Goal: Task Accomplishment & Management: Manage account settings

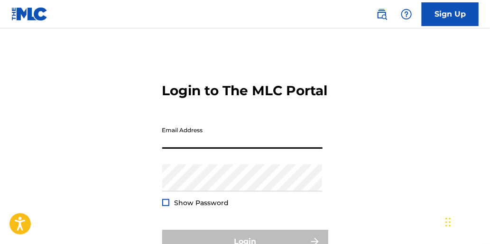
drag, startPoint x: 174, startPoint y: 160, endPoint x: 197, endPoint y: 160, distance: 22.3
click at [174, 149] on input "Email Address" at bounding box center [242, 135] width 160 height 27
type input "[EMAIL_ADDRESS][DOMAIN_NAME]"
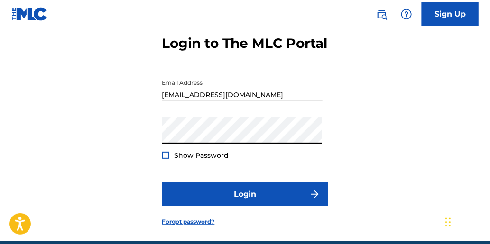
scroll to position [106, 0]
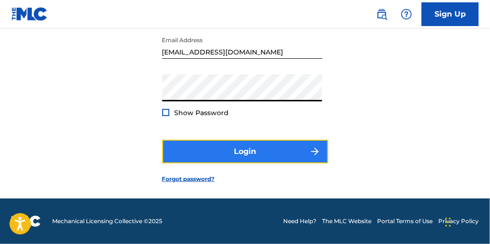
click at [279, 140] on button "Login" at bounding box center [245, 152] width 166 height 24
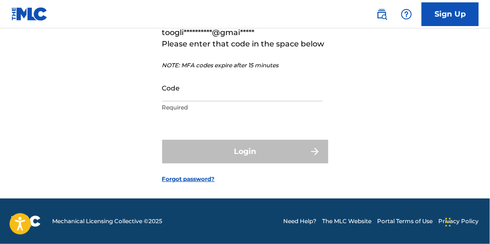
scroll to position [120, 0]
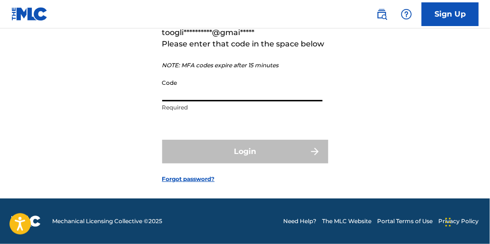
click at [224, 99] on input "Code" at bounding box center [242, 87] width 160 height 27
click at [243, 95] on input "Code" at bounding box center [242, 87] width 160 height 27
paste input "413063"
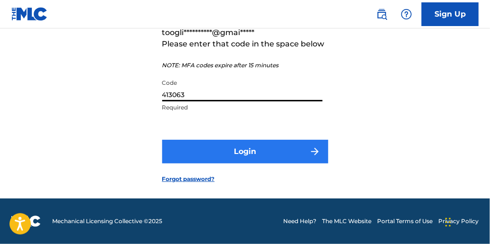
type input "413063"
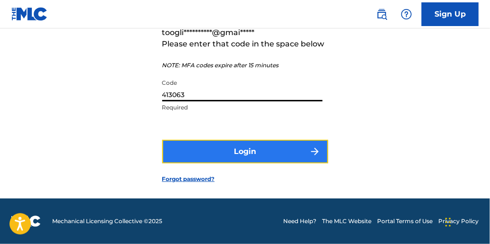
click at [237, 155] on button "Login" at bounding box center [245, 152] width 166 height 24
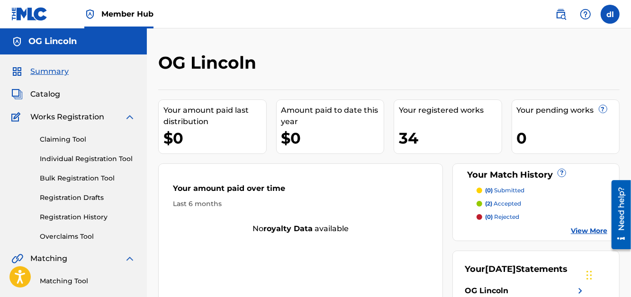
click at [39, 84] on div "Summary Catalog Works Registration Claiming Tool Individual Registration Tool B…" at bounding box center [73, 299] width 147 height 488
drag, startPoint x: 35, startPoint y: 91, endPoint x: 56, endPoint y: 88, distance: 21.5
click at [35, 91] on span "Catalog" at bounding box center [45, 94] width 30 height 11
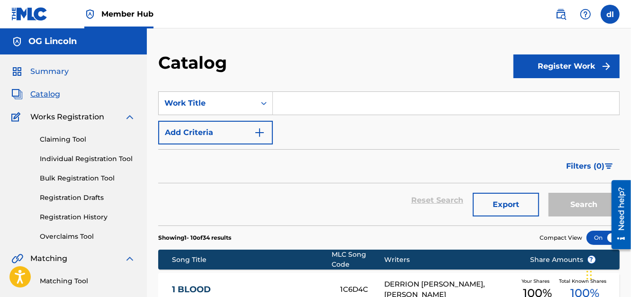
click at [52, 68] on span "Summary" at bounding box center [49, 71] width 38 height 11
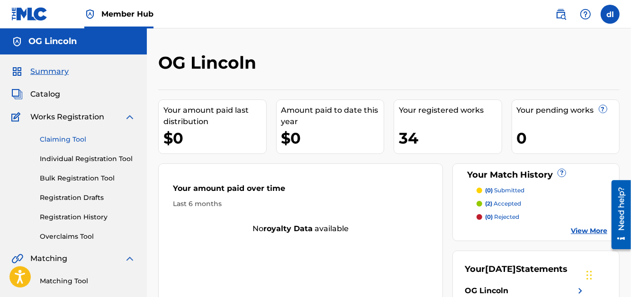
click at [65, 140] on link "Claiming Tool" at bounding box center [88, 140] width 96 height 10
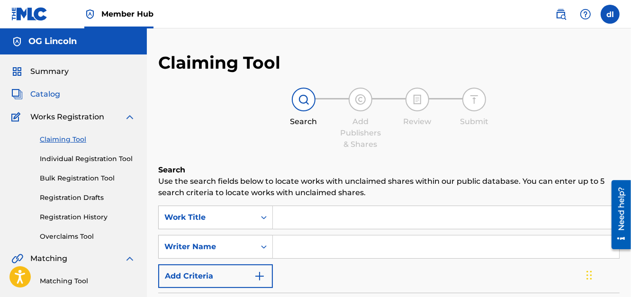
click at [45, 91] on span "Catalog" at bounding box center [45, 94] width 30 height 11
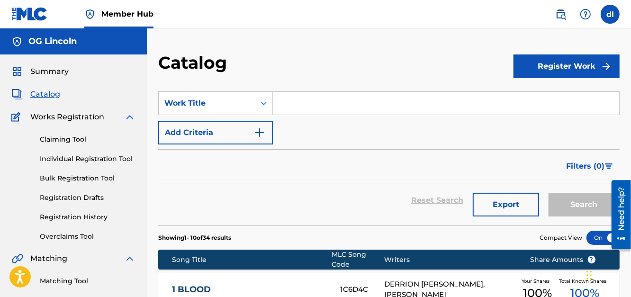
click at [55, 65] on div "Summary Catalog Works Registration Claiming Tool Individual Registration Tool B…" at bounding box center [73, 299] width 147 height 488
click at [54, 68] on span "Summary" at bounding box center [49, 71] width 38 height 11
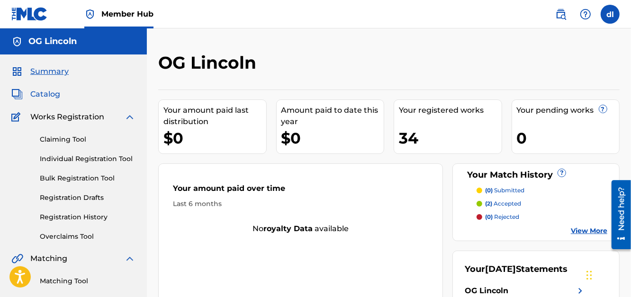
click at [48, 97] on span "Catalog" at bounding box center [45, 94] width 30 height 11
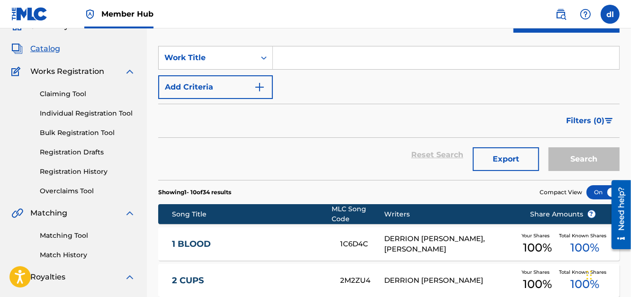
scroll to position [142, 0]
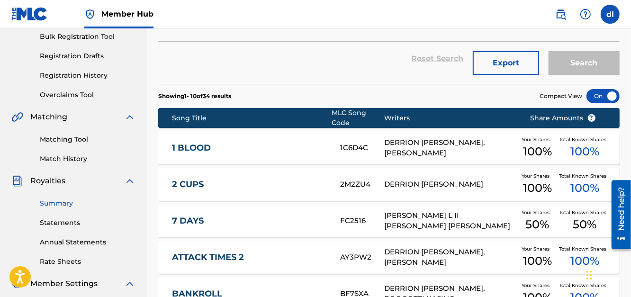
click at [69, 208] on link "Summary" at bounding box center [88, 204] width 96 height 10
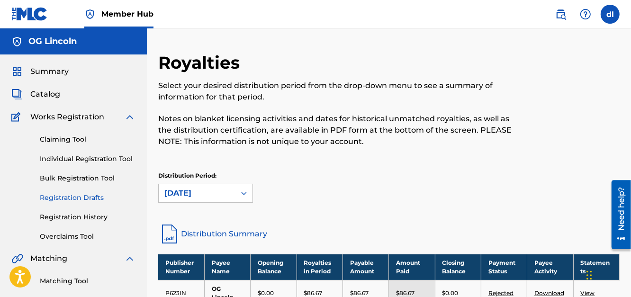
click at [70, 196] on link "Registration Drafts" at bounding box center [88, 198] width 96 height 10
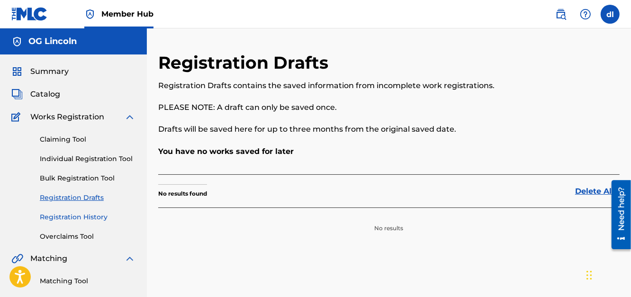
click at [59, 217] on link "Registration History" at bounding box center [88, 217] width 96 height 10
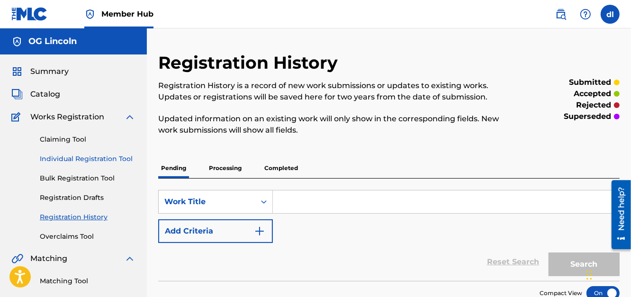
click at [67, 159] on link "Individual Registration Tool" at bounding box center [88, 159] width 96 height 10
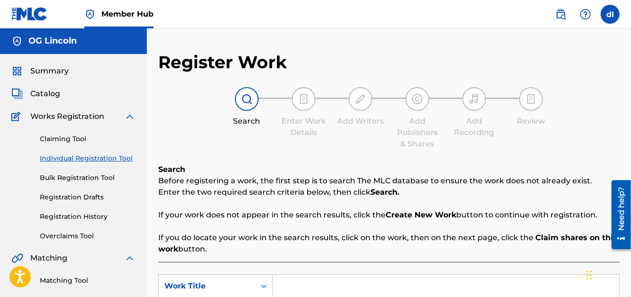
scroll to position [190, 0]
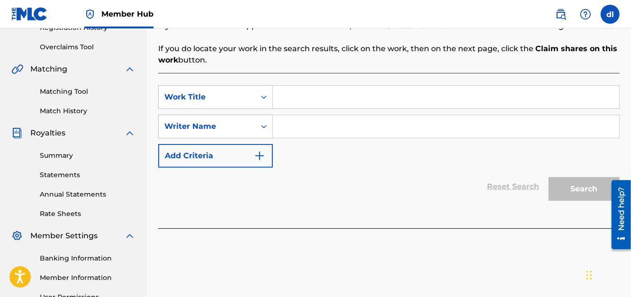
click at [346, 105] on input "Search Form" at bounding box center [446, 97] width 347 height 23
click at [319, 123] on input "Search Form" at bounding box center [446, 126] width 347 height 23
click at [230, 125] on div "Writer Name" at bounding box center [207, 126] width 85 height 11
click at [337, 122] on input "Search Form" at bounding box center [446, 126] width 347 height 23
click at [77, 91] on link "Matching Tool" at bounding box center [88, 92] width 96 height 10
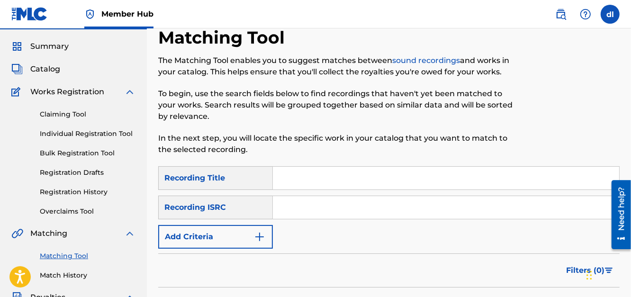
scroll to position [47, 0]
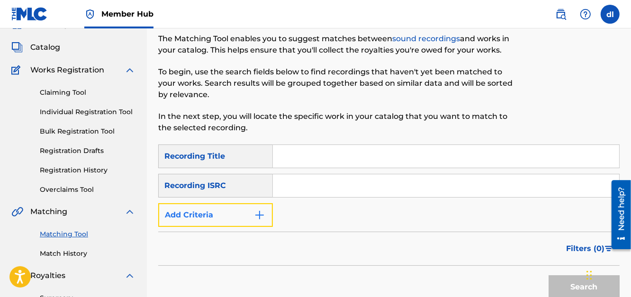
click at [238, 218] on button "Add Criteria" at bounding box center [215, 215] width 115 height 24
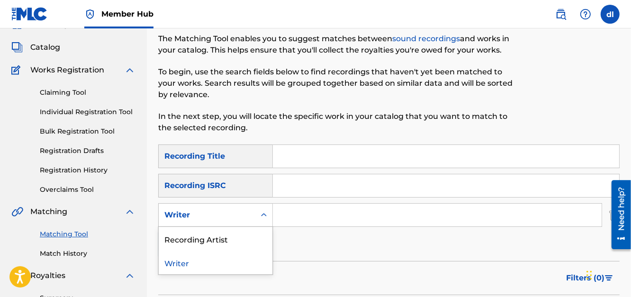
click at [244, 218] on div "Writer" at bounding box center [207, 215] width 85 height 11
click at [212, 236] on div "Recording Artist" at bounding box center [216, 239] width 114 height 24
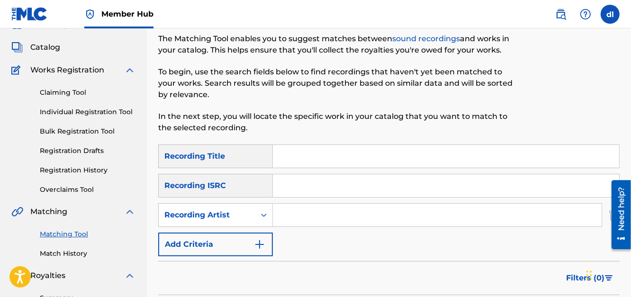
click at [295, 218] on input "Search Form" at bounding box center [437, 215] width 329 height 23
type input "kushone"
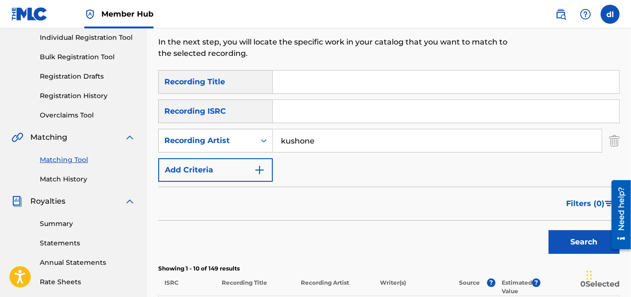
scroll to position [189, 0]
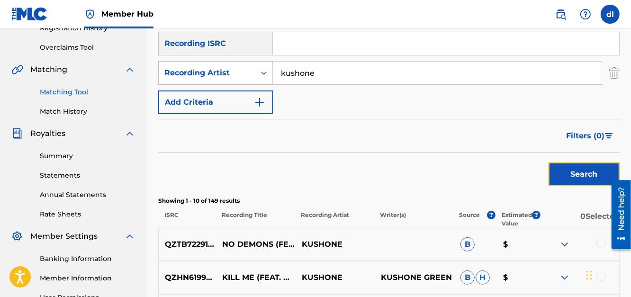
click at [489, 181] on button "Search" at bounding box center [584, 175] width 71 height 24
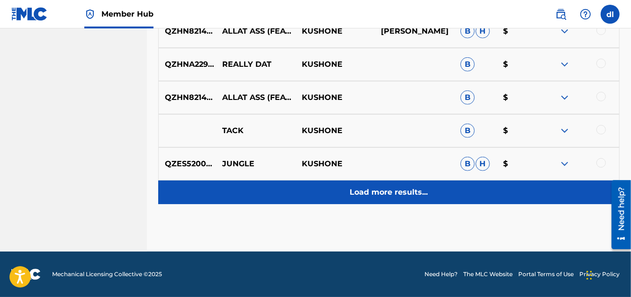
click at [387, 182] on div "Load more results..." at bounding box center [389, 193] width 462 height 24
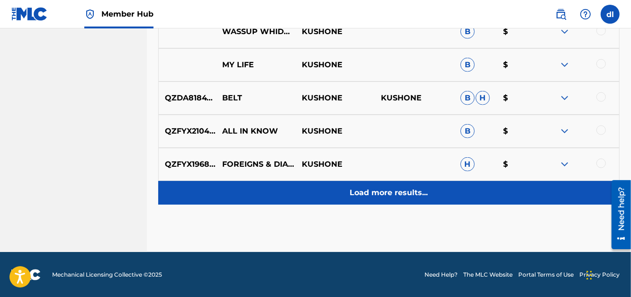
click at [398, 195] on p "Load more results..." at bounding box center [389, 192] width 78 height 11
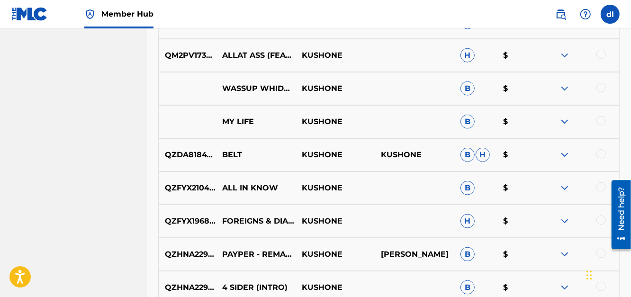
scroll to position [995, 0]
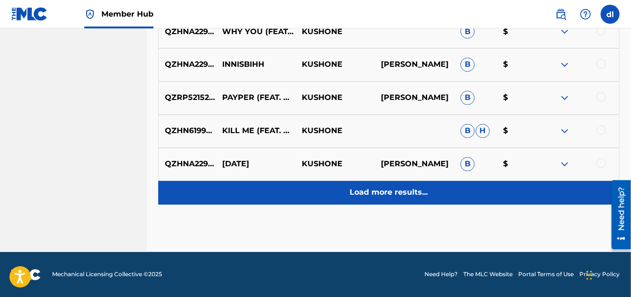
click at [386, 197] on p "Load more results..." at bounding box center [389, 192] width 78 height 11
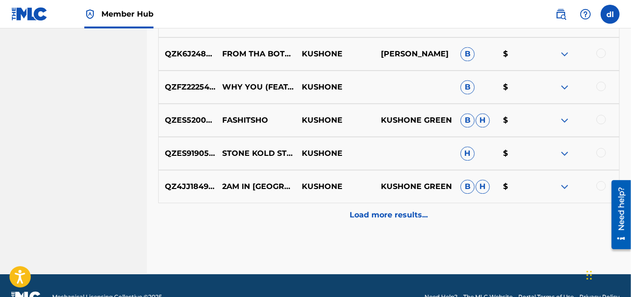
scroll to position [1563, 0]
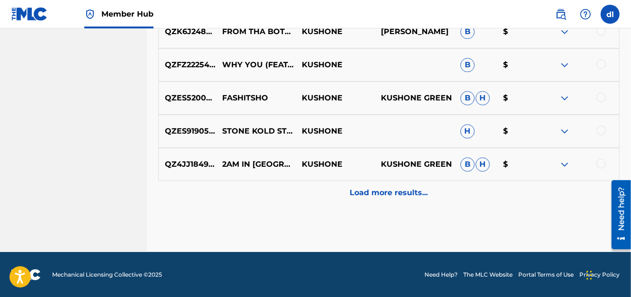
click at [382, 191] on p "Load more results..." at bounding box center [389, 192] width 78 height 11
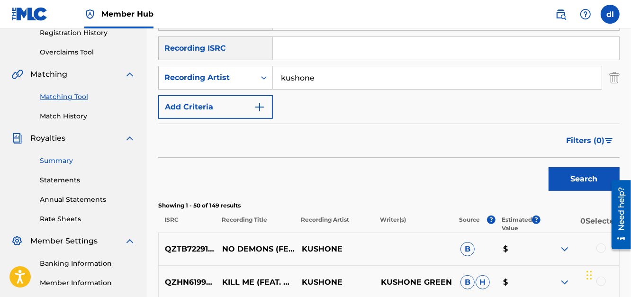
scroll to position [189, 0]
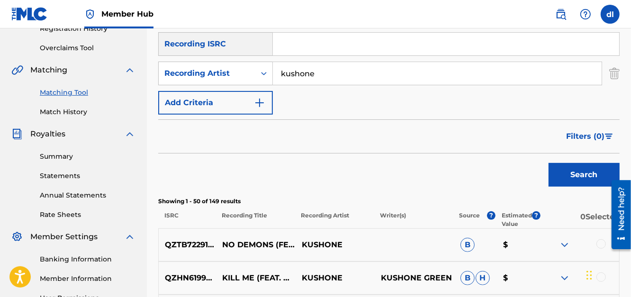
drag, startPoint x: 67, startPoint y: 157, endPoint x: 54, endPoint y: 157, distance: 12.8
click at [66, 156] on link "Summary" at bounding box center [88, 157] width 96 height 10
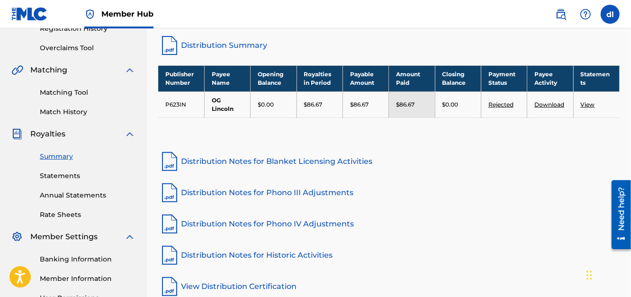
scroll to position [189, 0]
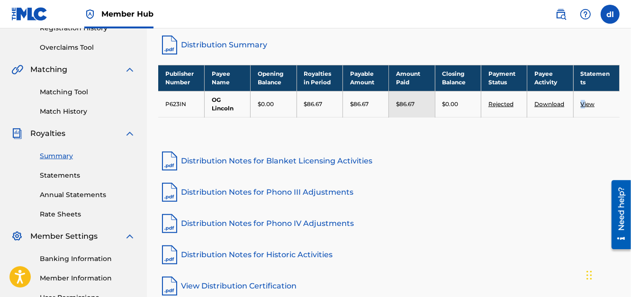
click at [489, 105] on link "View" at bounding box center [588, 104] width 14 height 7
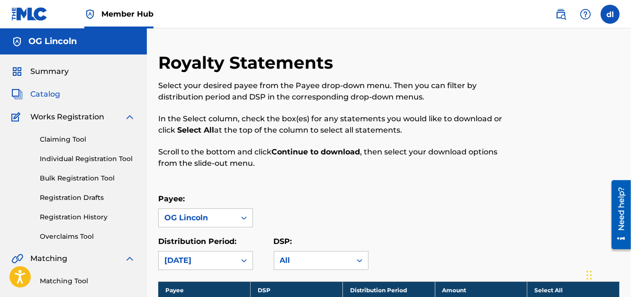
click at [45, 96] on span "Catalog" at bounding box center [45, 94] width 30 height 11
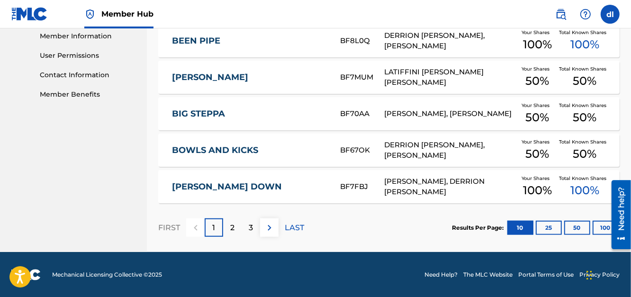
scroll to position [432, 0]
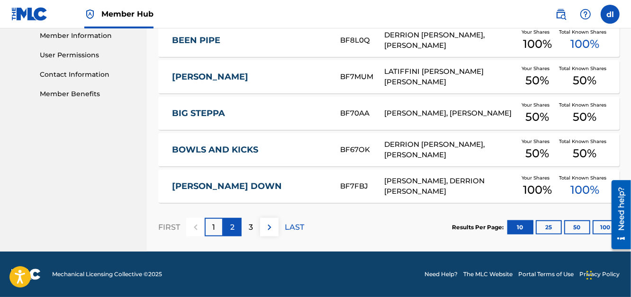
click at [233, 231] on p "2" at bounding box center [232, 227] width 4 height 11
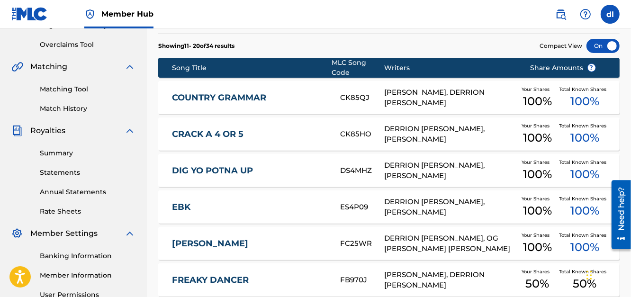
scroll to position [0, 0]
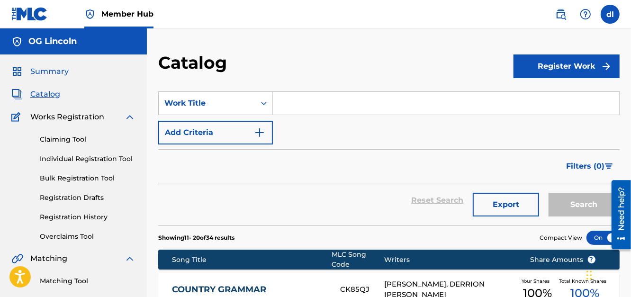
click at [54, 76] on span "Summary" at bounding box center [49, 71] width 38 height 11
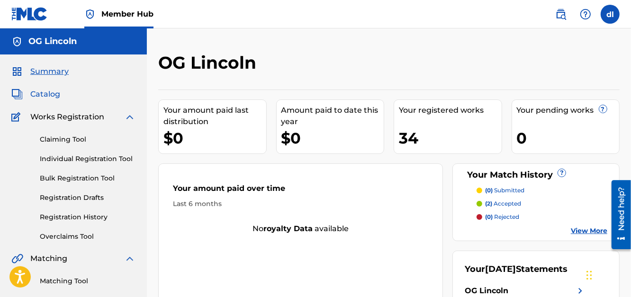
click at [43, 95] on span "Catalog" at bounding box center [45, 94] width 30 height 11
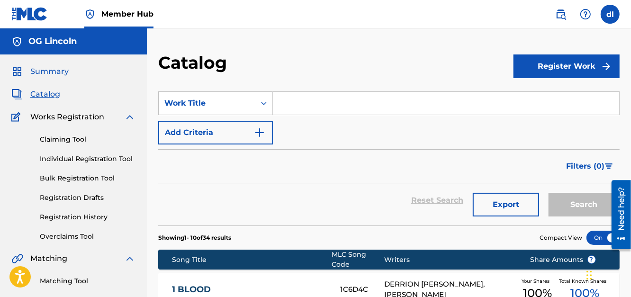
click at [46, 70] on span "Summary" at bounding box center [49, 71] width 38 height 11
